Goal: Task Accomplishment & Management: Use online tool/utility

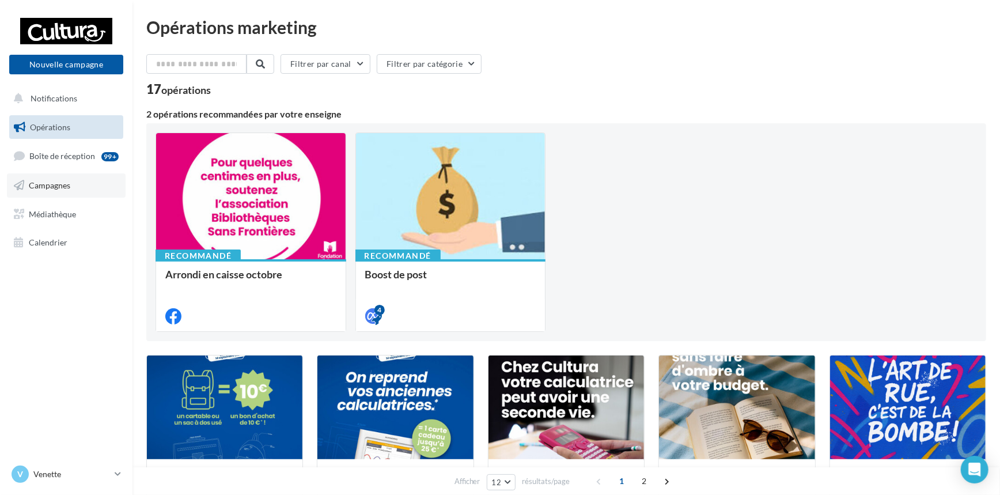
click at [58, 180] on span "Campagnes" at bounding box center [49, 185] width 41 height 10
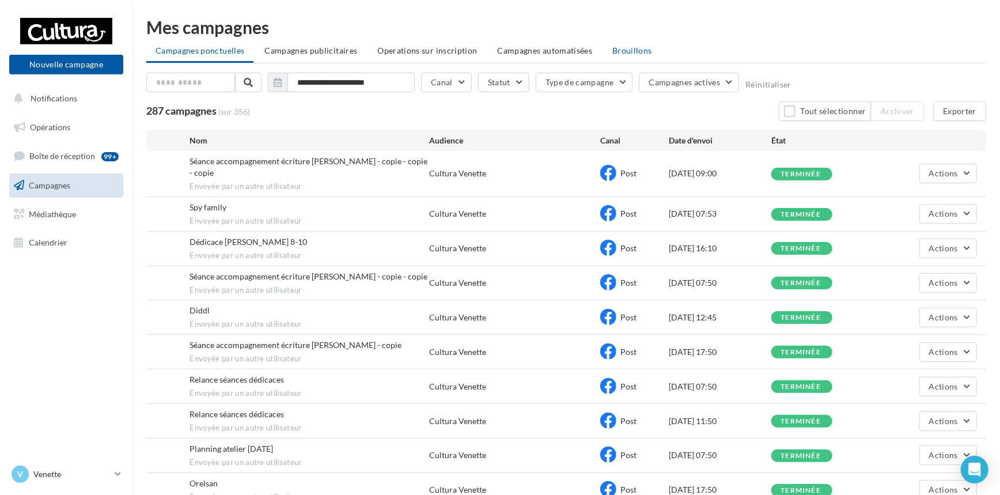
click at [625, 47] on span "Brouillons" at bounding box center [633, 51] width 40 height 10
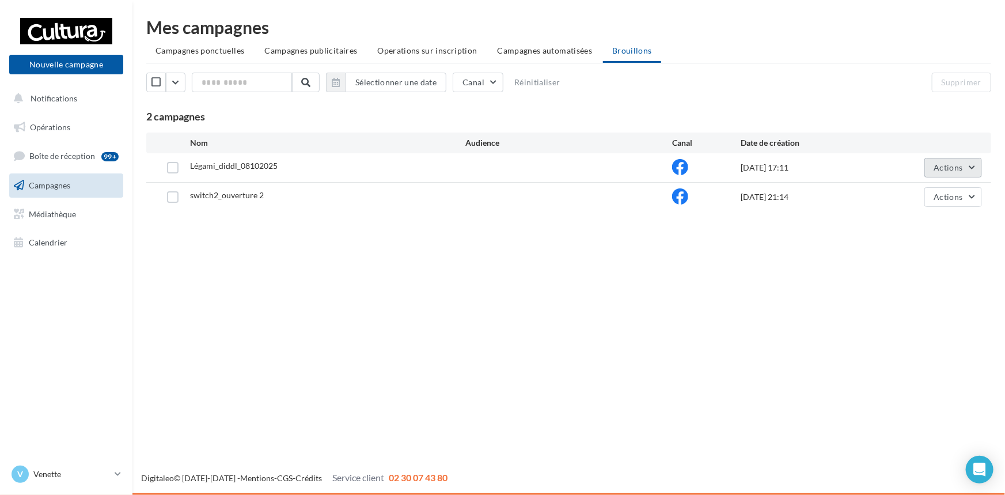
click at [977, 167] on button "Actions" at bounding box center [954, 168] width 58 height 20
click at [905, 194] on button "Editer" at bounding box center [924, 195] width 115 height 30
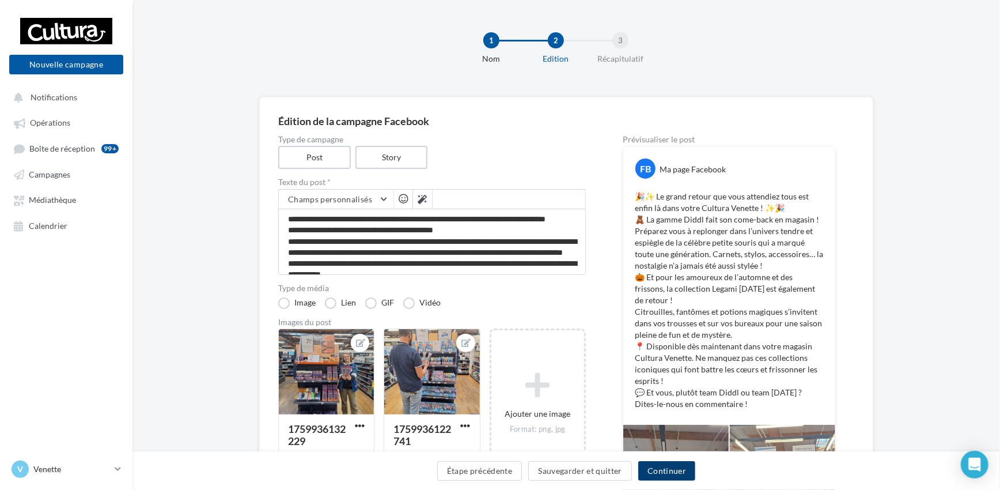
click at [684, 472] on button "Continuer" at bounding box center [666, 471] width 57 height 20
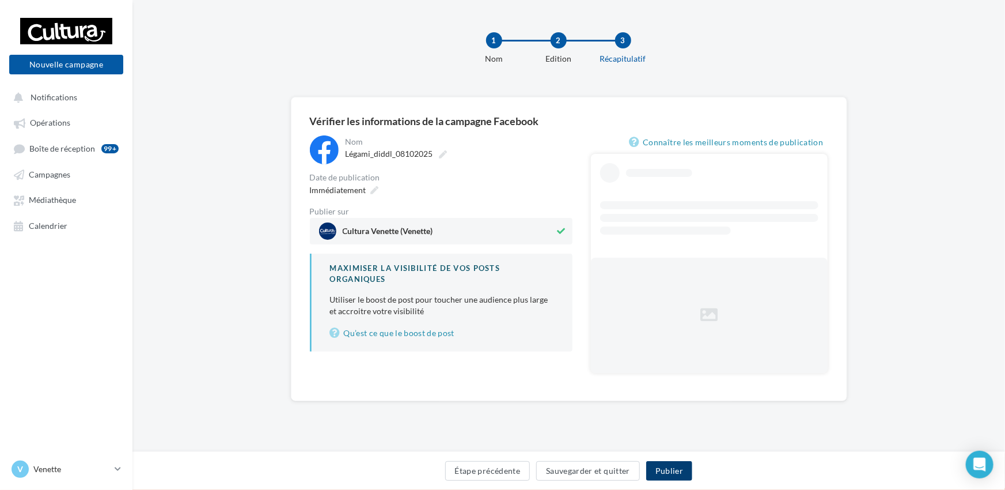
click at [674, 468] on button "Publier" at bounding box center [669, 471] width 46 height 20
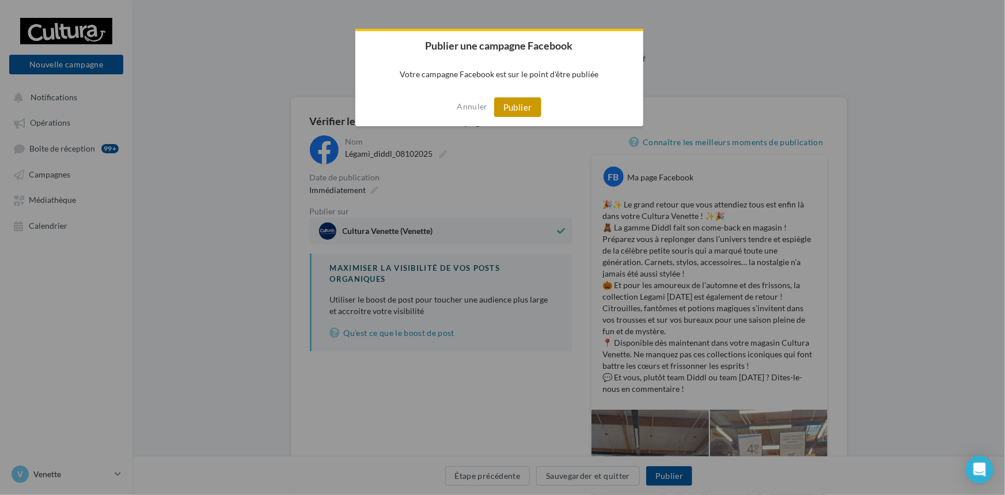
click at [519, 109] on button "Publier" at bounding box center [517, 107] width 47 height 20
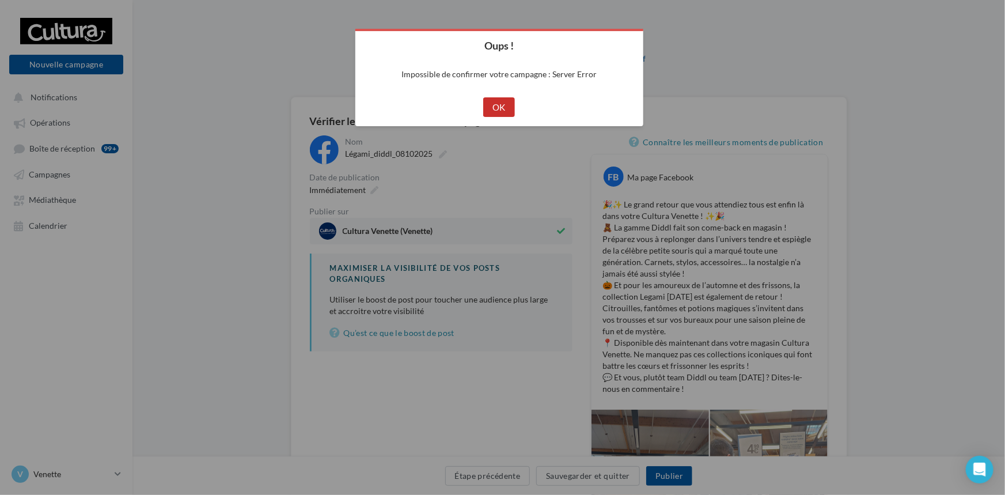
click at [495, 103] on button "OK" at bounding box center [499, 107] width 32 height 20
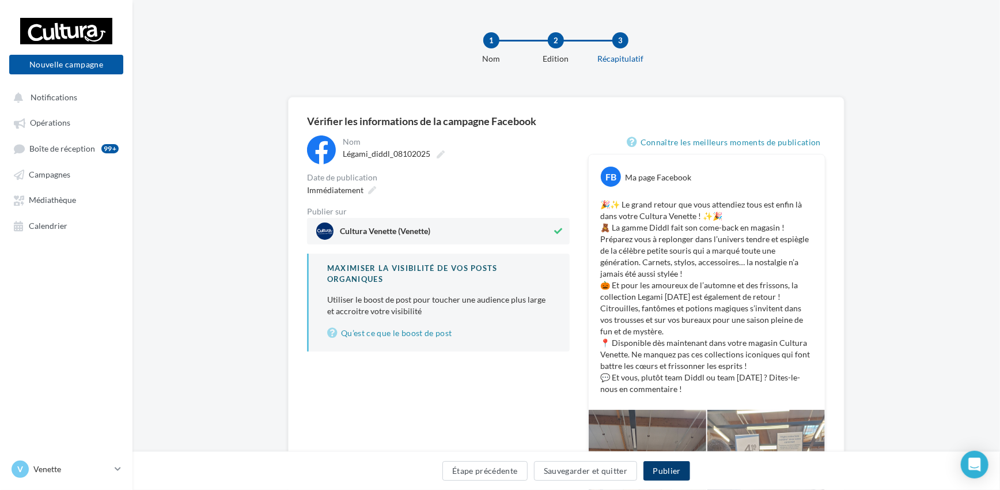
click at [668, 471] on button "Publier" at bounding box center [667, 471] width 46 height 20
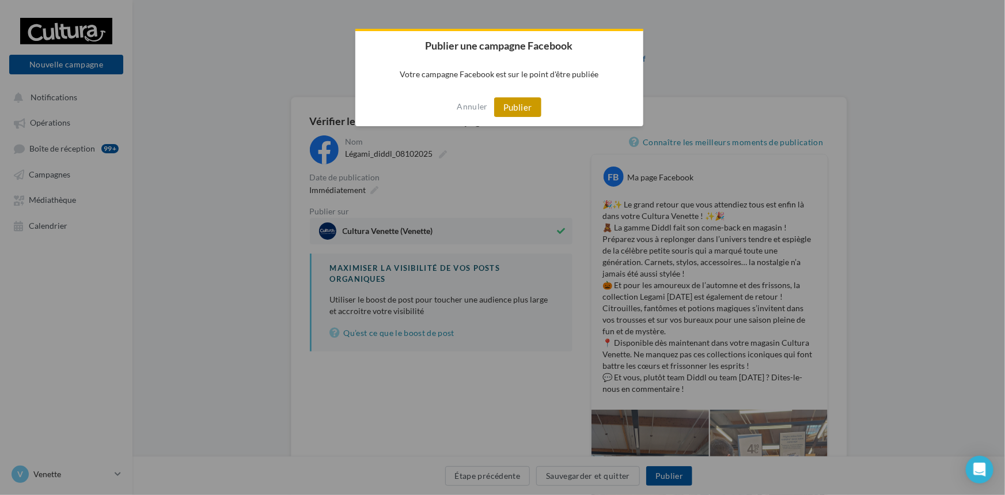
click at [518, 112] on button "Publier" at bounding box center [517, 107] width 47 height 20
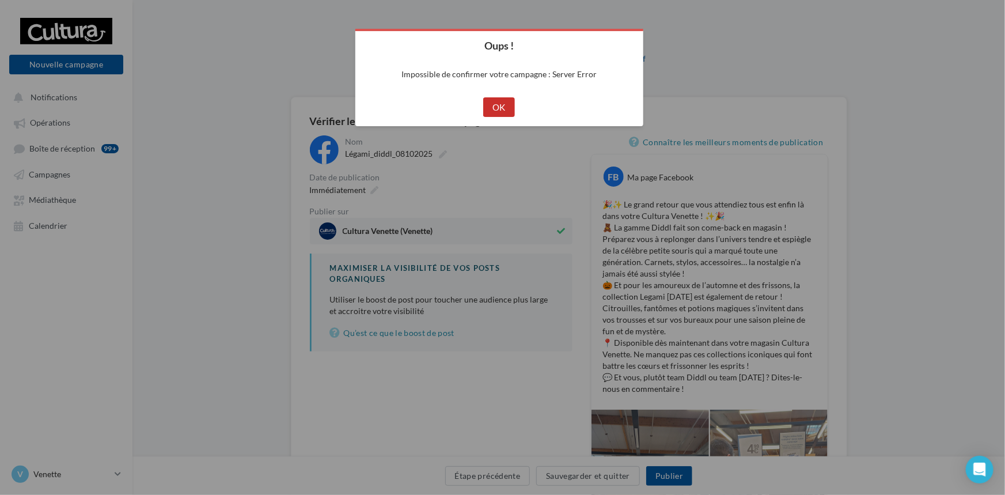
click at [506, 103] on button "OK" at bounding box center [499, 107] width 32 height 20
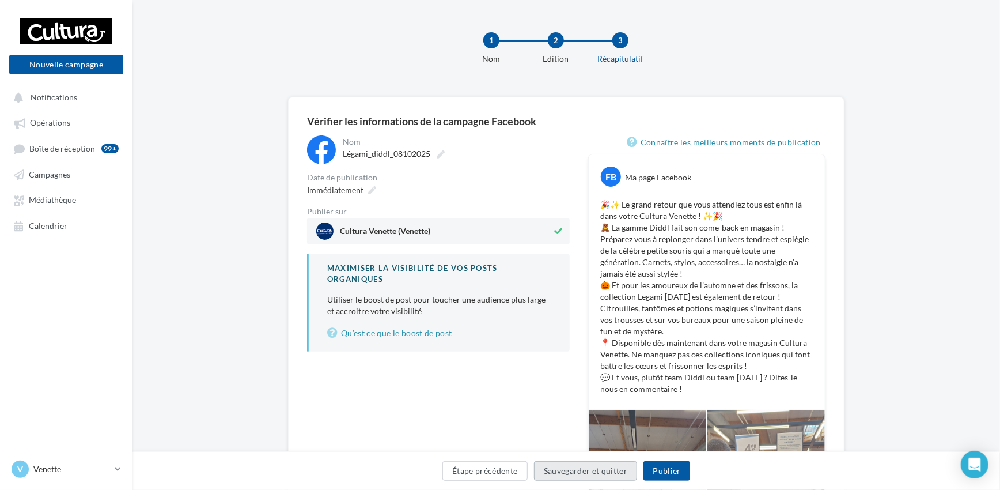
click at [603, 472] on button "Sauvegarder et quitter" at bounding box center [586, 471] width 104 height 20
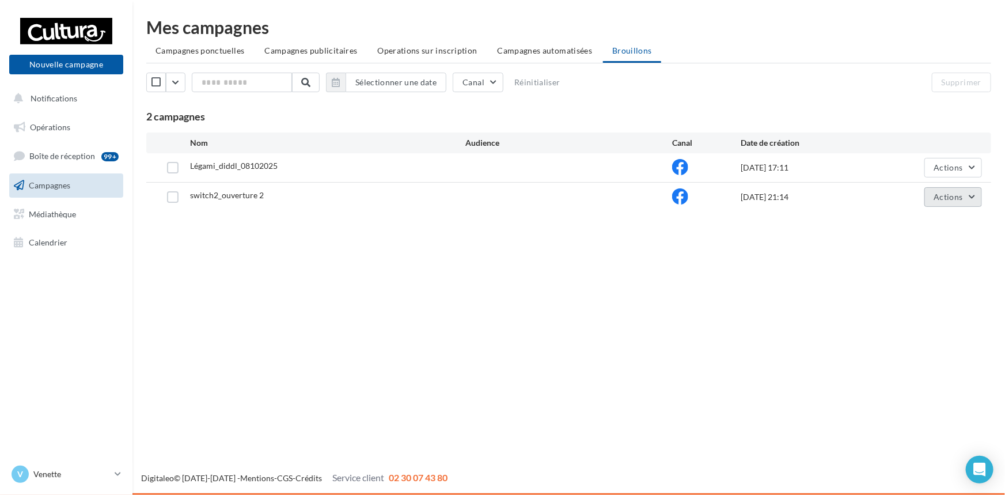
click at [976, 197] on button "Actions" at bounding box center [954, 197] width 58 height 20
click at [938, 319] on button "Supprimer" at bounding box center [924, 314] width 115 height 30
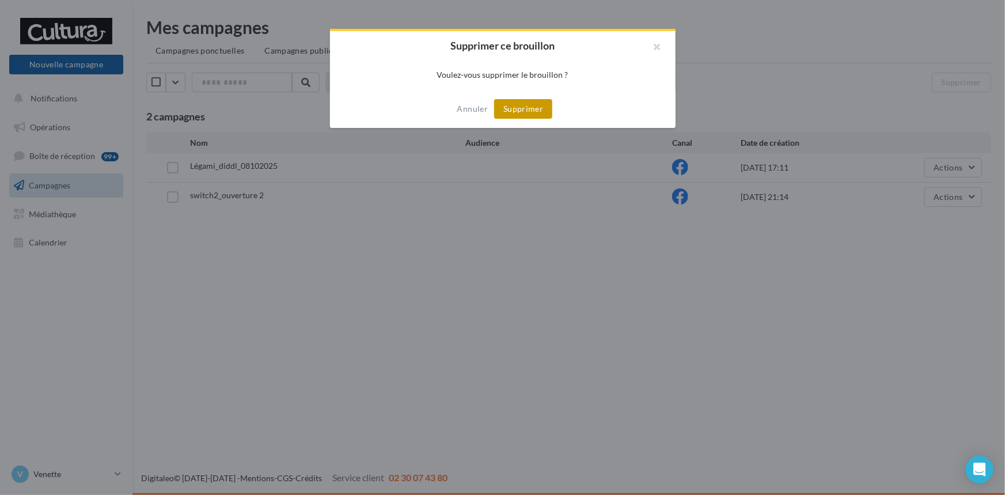
click at [535, 107] on button "Supprimer" at bounding box center [523, 109] width 58 height 20
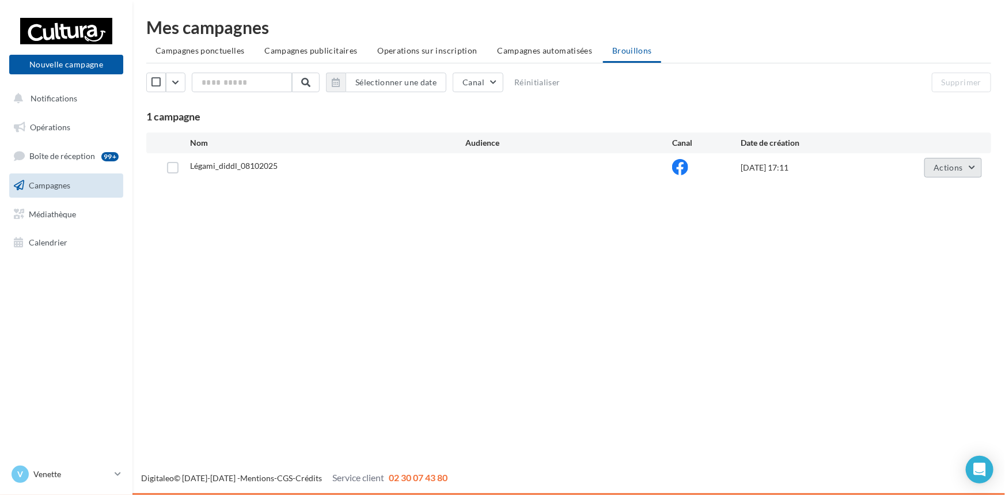
click at [978, 167] on button "Actions" at bounding box center [954, 168] width 58 height 20
click at [928, 191] on button "Editer" at bounding box center [924, 195] width 115 height 30
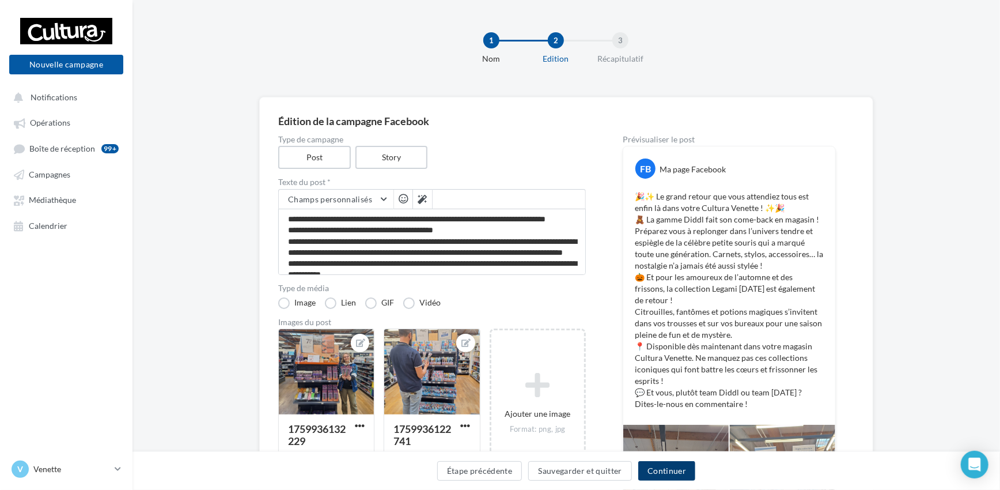
click at [666, 467] on button "Continuer" at bounding box center [666, 471] width 57 height 20
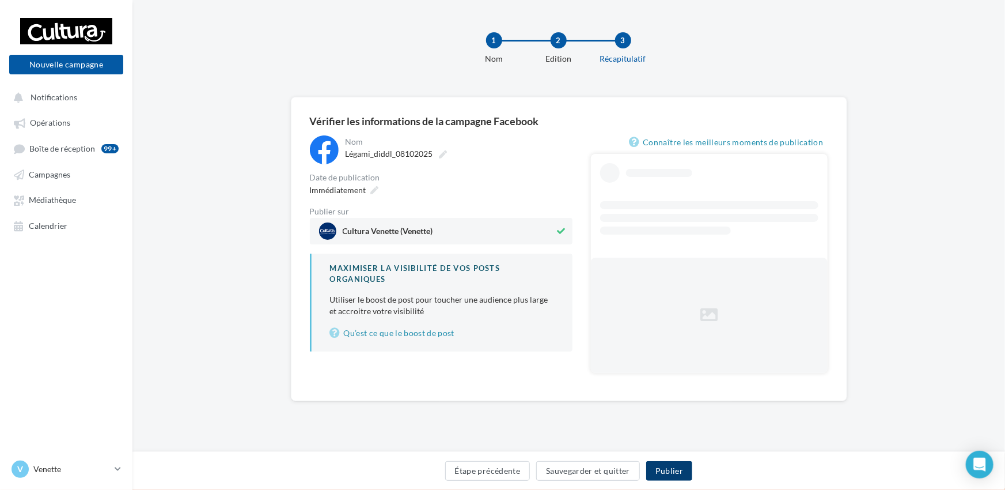
click at [673, 471] on button "Publier" at bounding box center [669, 471] width 46 height 20
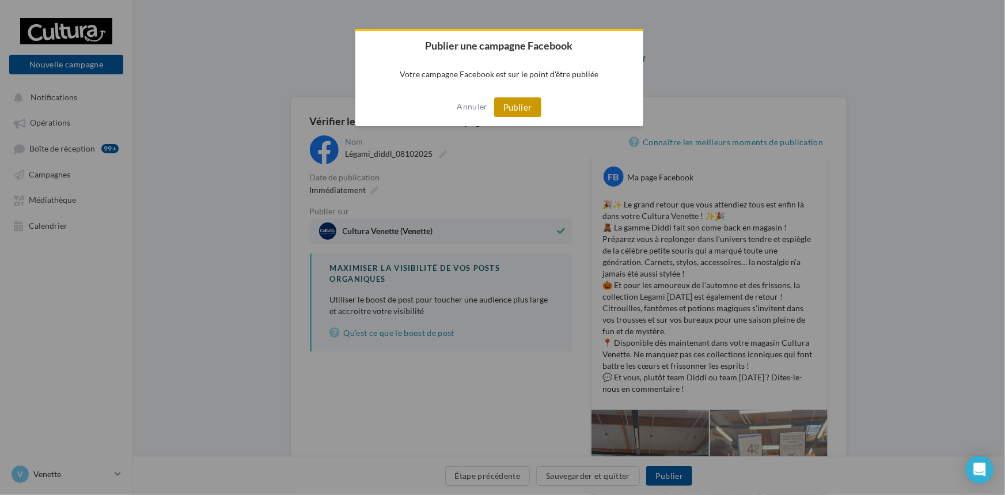
click at [516, 104] on button "Publier" at bounding box center [517, 107] width 47 height 20
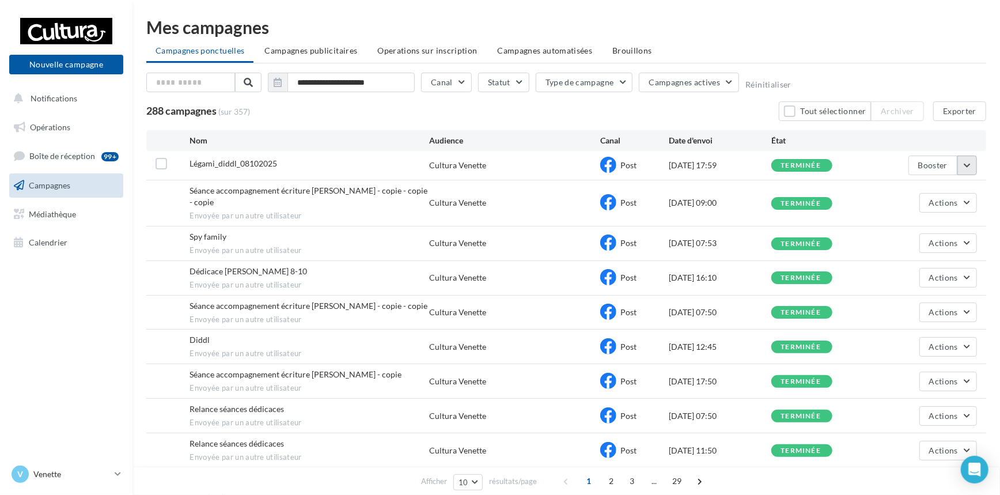
click at [972, 169] on button "button" at bounding box center [968, 166] width 20 height 20
click at [951, 194] on button "Voir les résultats" at bounding box center [919, 192] width 115 height 30
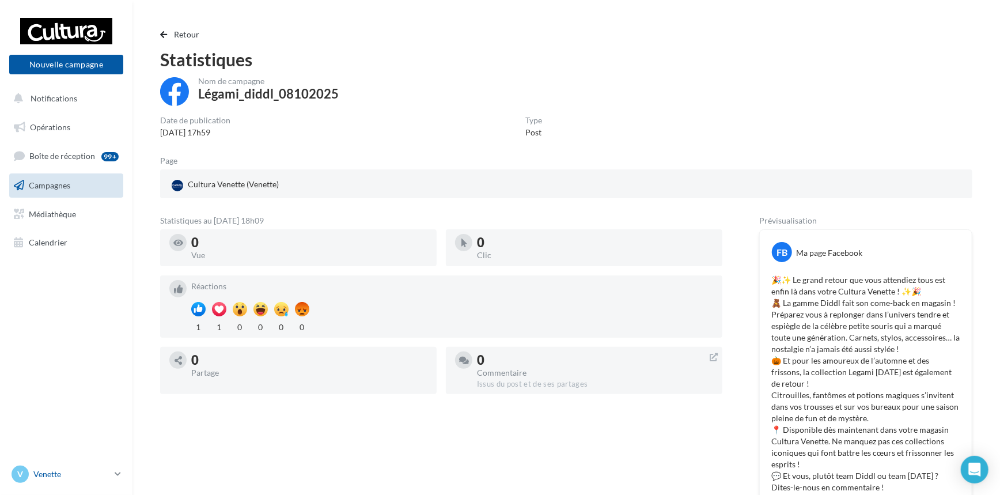
click at [118, 477] on icon at bounding box center [118, 474] width 6 height 10
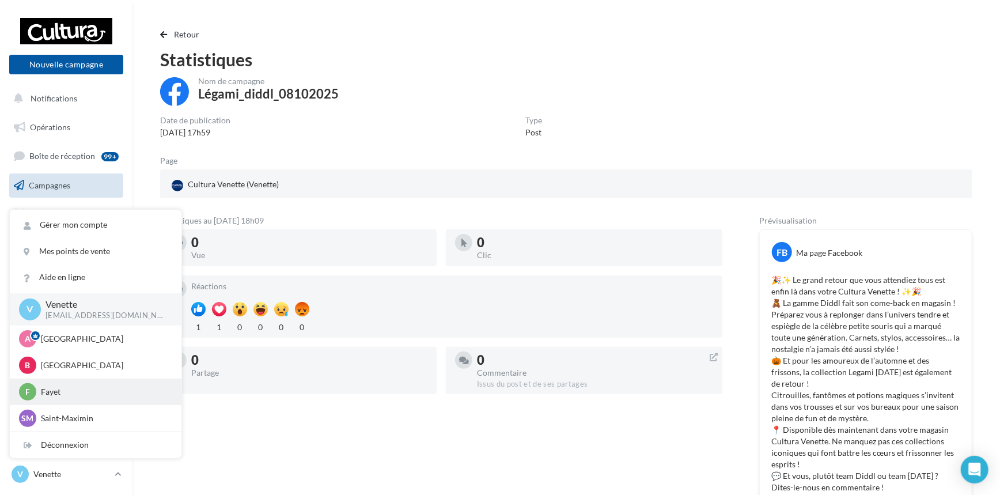
click at [103, 397] on p "Fayet" at bounding box center [104, 392] width 127 height 12
